Goal: Task Accomplishment & Management: Use online tool/utility

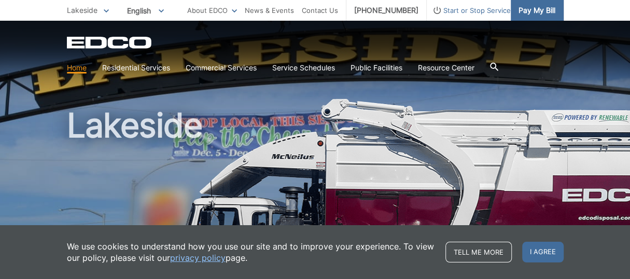
click at [530, 8] on span "Pay My Bill" at bounding box center [536, 10] width 37 height 11
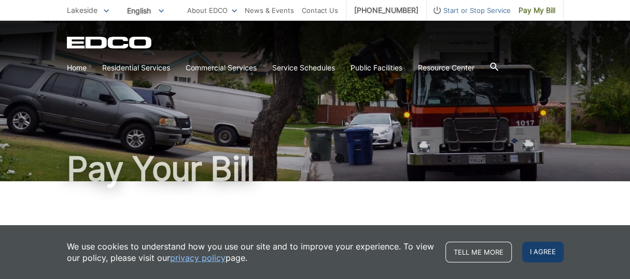
click at [545, 242] on span "I agree" at bounding box center [542, 252] width 41 height 21
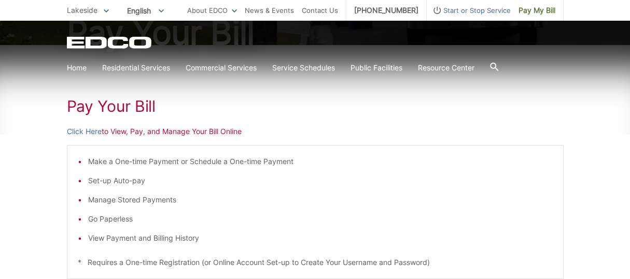
scroll to position [155, 0]
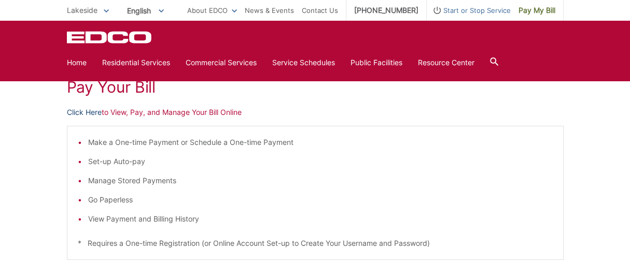
click at [92, 116] on link "Click Here" at bounding box center [84, 112] width 35 height 11
